Goal: Check status: Check status

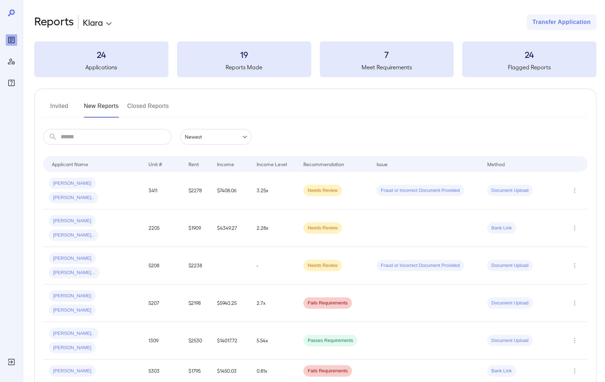
click at [16, 42] on div "Reports" at bounding box center [11, 39] width 11 height 11
click at [12, 44] on icon "Reports" at bounding box center [11, 40] width 9 height 9
click at [10, 64] on icon "Manage Users" at bounding box center [11, 62] width 7 height 6
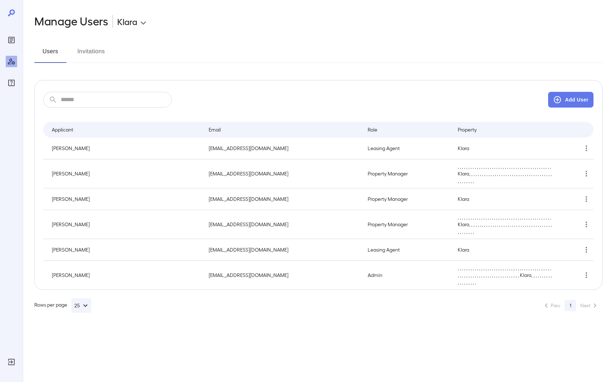
click at [5, 47] on div at bounding box center [11, 191] width 23 height 382
click at [14, 39] on icon "Reports" at bounding box center [11, 40] width 6 height 6
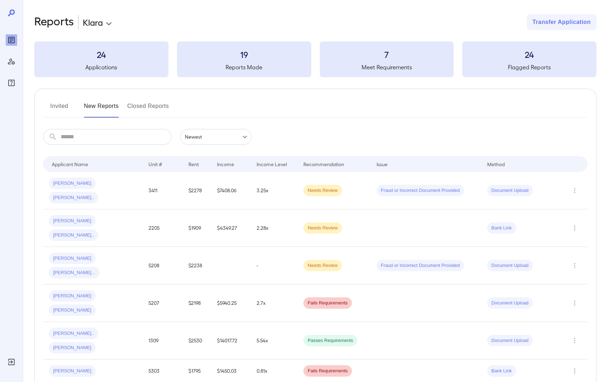
click at [67, 108] on button "Invited" at bounding box center [59, 108] width 32 height 17
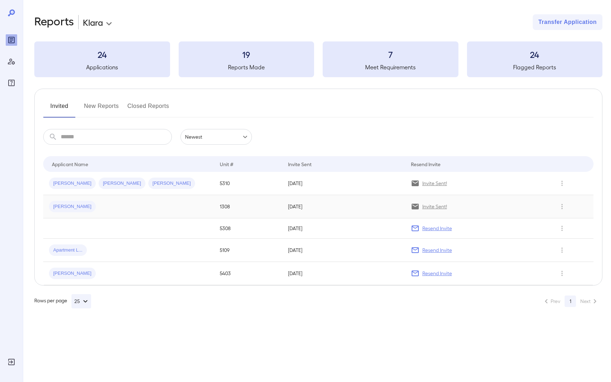
click at [426, 207] on p "Invite Sent!" at bounding box center [434, 206] width 25 height 7
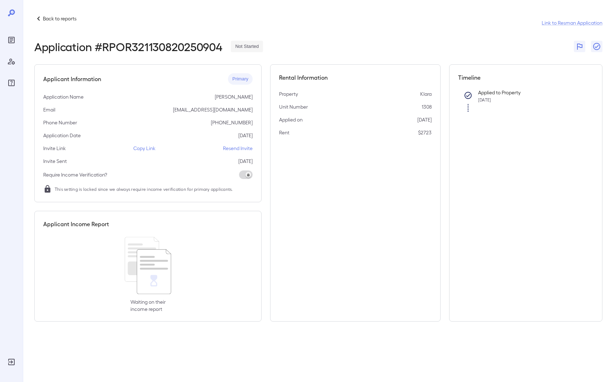
click at [32, 19] on div "Back to reports Link to Resman Application Application # RPOR321130820250904 No…" at bounding box center [317, 168] width 588 height 336
click at [39, 20] on icon at bounding box center [38, 18] width 2 height 4
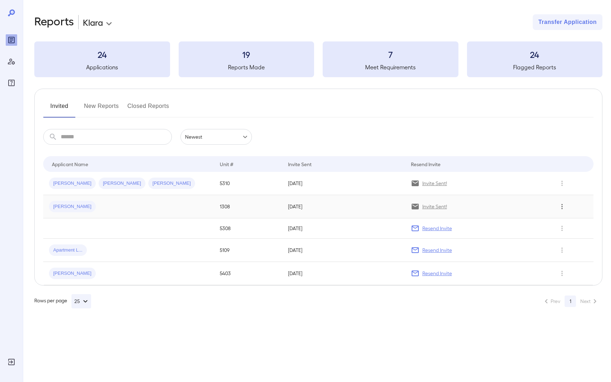
click at [563, 207] on icon "Row Actions" at bounding box center [562, 206] width 8 height 9
click at [567, 221] on li "View Application" at bounding box center [577, 220] width 56 height 11
click at [62, 206] on span "[PERSON_NAME]" at bounding box center [72, 206] width 47 height 7
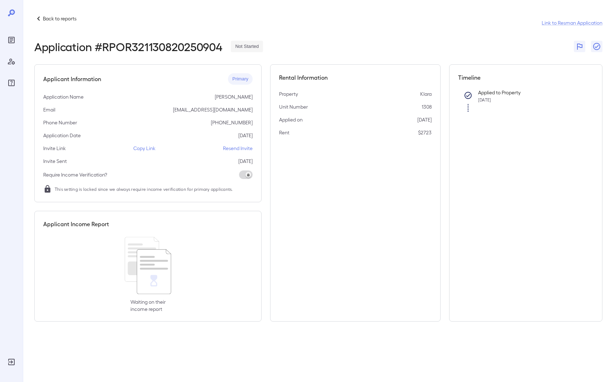
click at [139, 149] on p "Copy Link" at bounding box center [144, 148] width 22 height 7
click at [571, 26] on link "Link to Resman Application" at bounding box center [571, 22] width 61 height 7
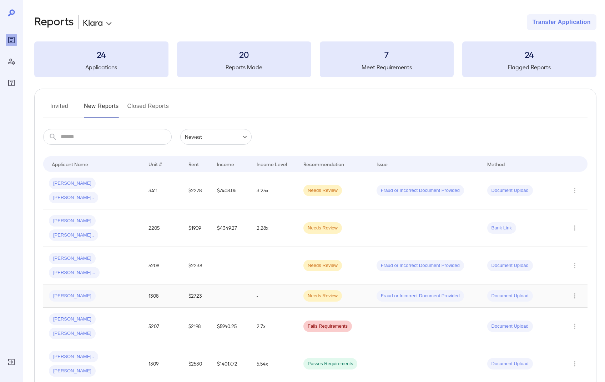
click at [69, 290] on div "[PERSON_NAME]" at bounding box center [72, 295] width 47 height 11
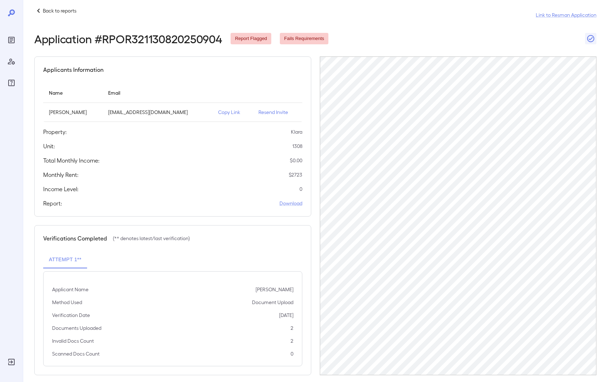
scroll to position [15, 0]
